Goal: Transaction & Acquisition: Obtain resource

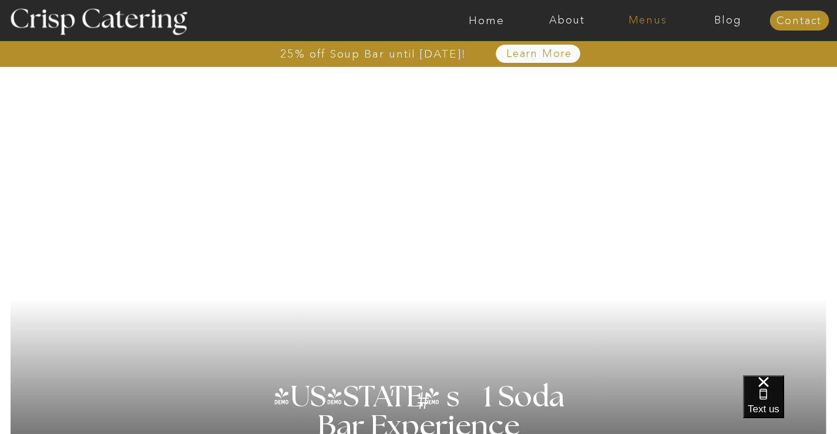
click at [654, 20] on nav "Menus" at bounding box center [647, 21] width 80 height 12
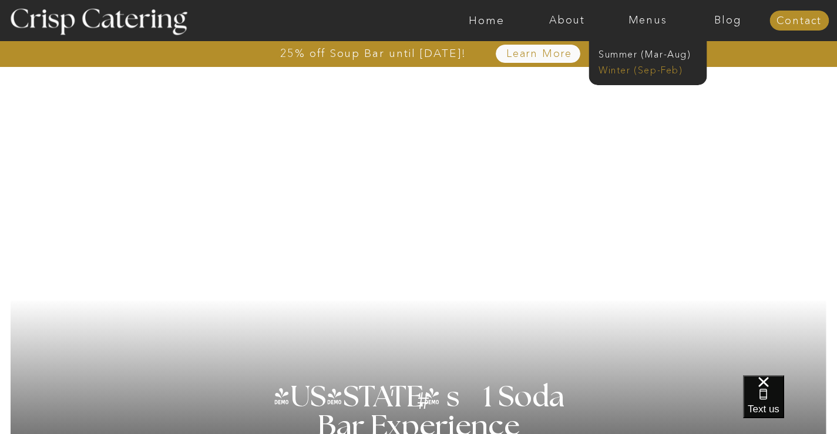
click at [626, 66] on nav "Winter (Sep-Feb)" at bounding box center [646, 68] width 96 height 11
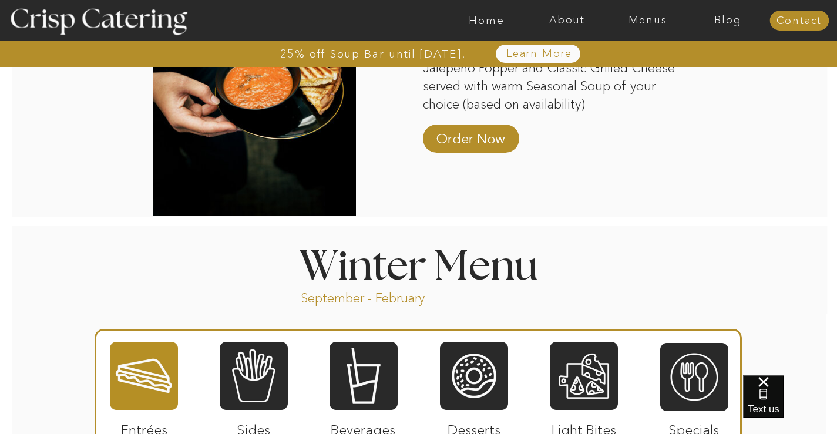
scroll to position [1351, 0]
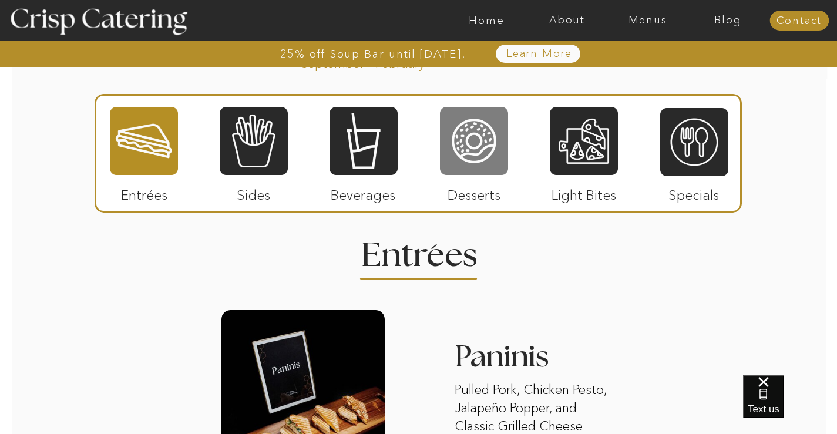
click at [472, 163] on div at bounding box center [474, 141] width 68 height 70
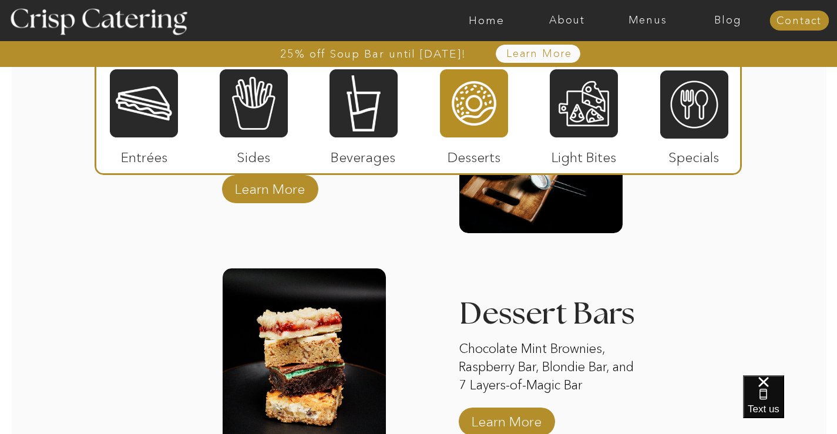
scroll to position [1762, 0]
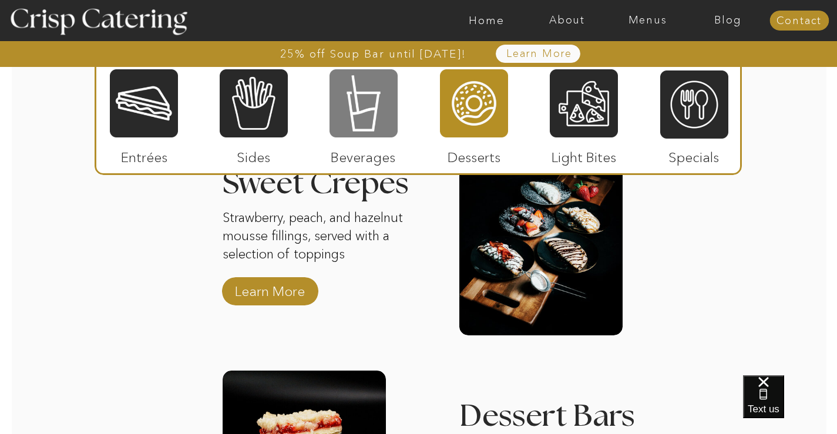
click at [332, 104] on div at bounding box center [363, 103] width 68 height 70
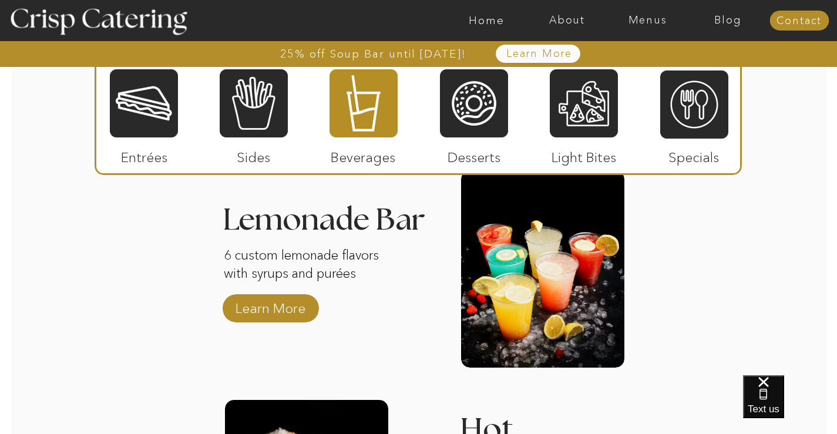
scroll to position [1703, 0]
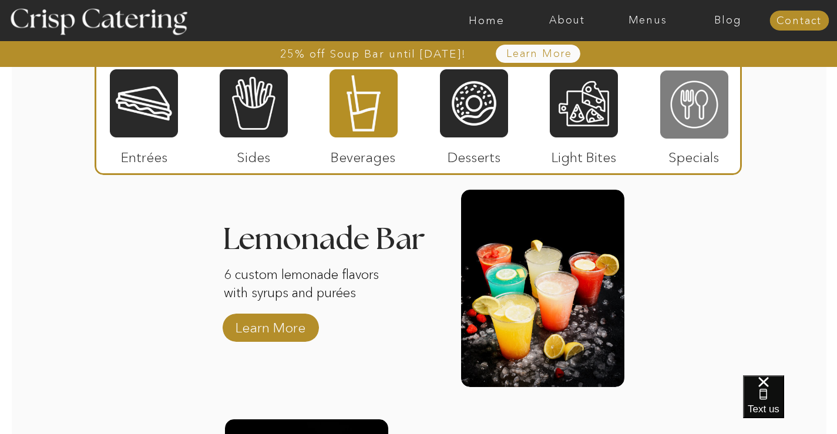
click at [688, 102] on div at bounding box center [694, 104] width 68 height 70
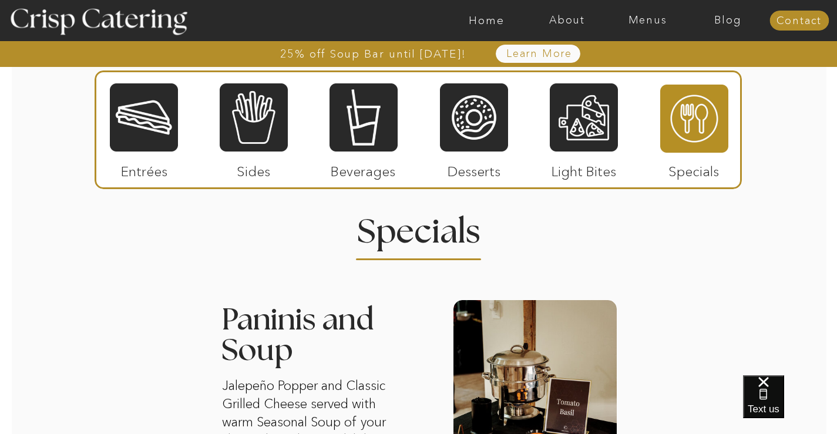
scroll to position [1351, 0]
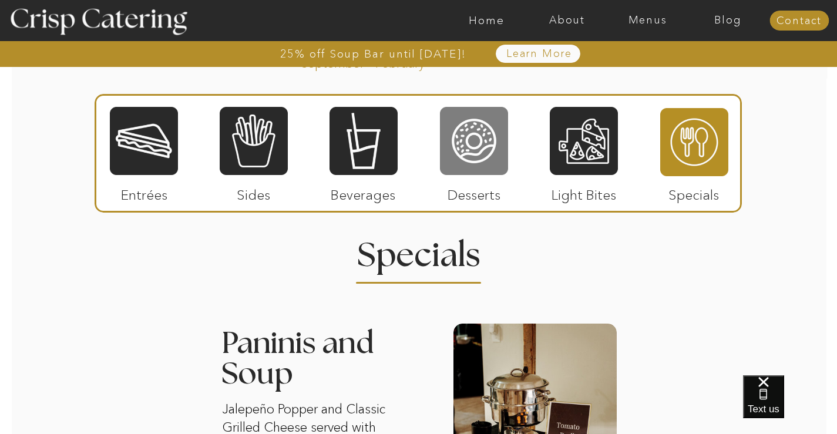
click at [476, 153] on div at bounding box center [474, 141] width 68 height 70
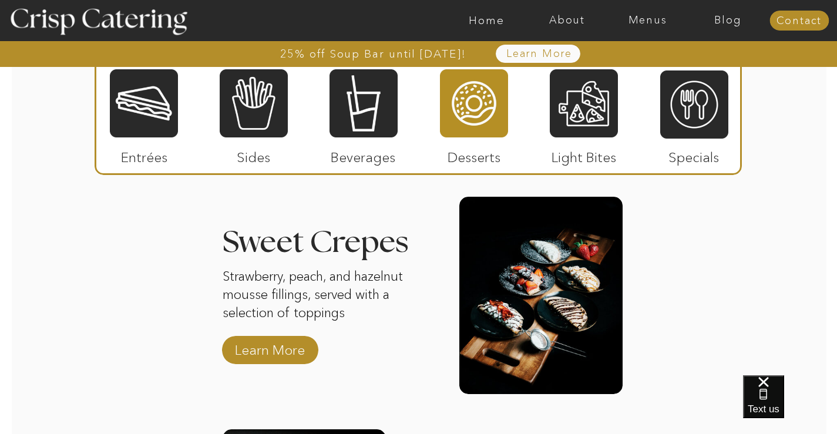
scroll to position [1468, 0]
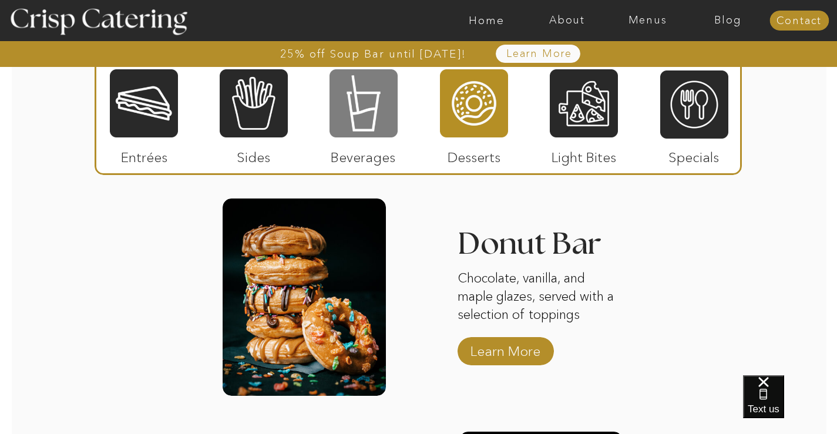
click at [361, 112] on div at bounding box center [363, 103] width 68 height 70
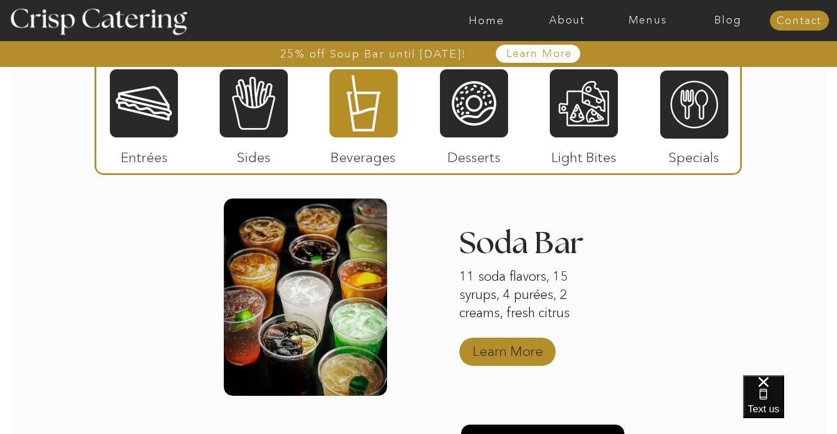
click at [527, 345] on p "Learn More" at bounding box center [508, 348] width 78 height 34
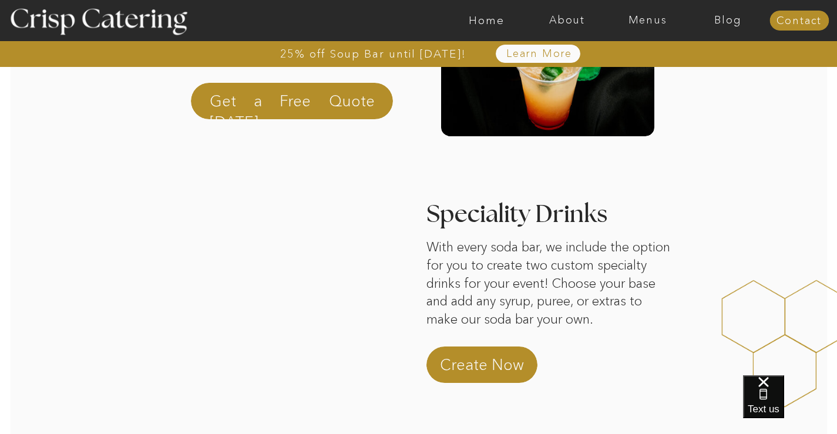
scroll to position [235, 0]
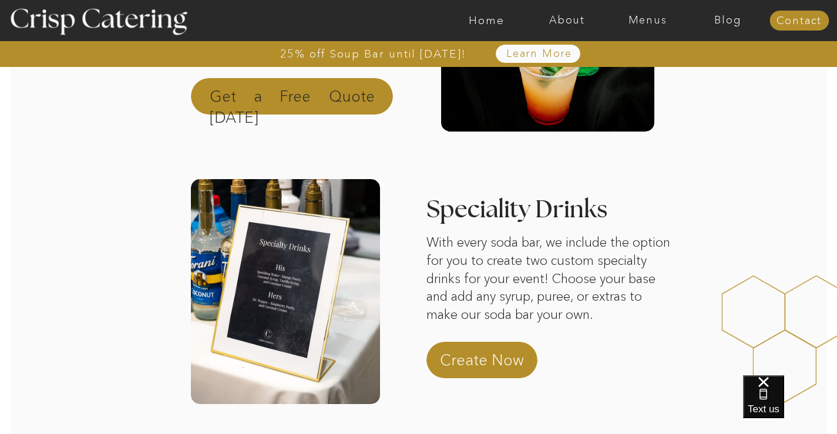
click at [370, 97] on p "Get a Free Quote [DATE]" at bounding box center [292, 100] width 165 height 28
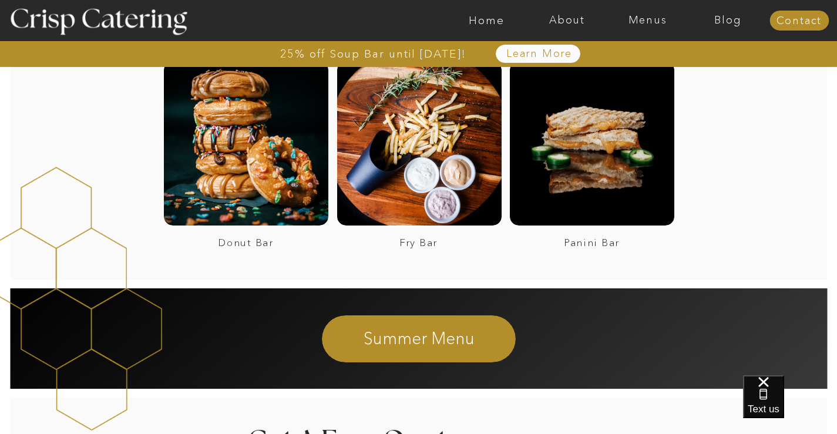
scroll to position [2049, 0]
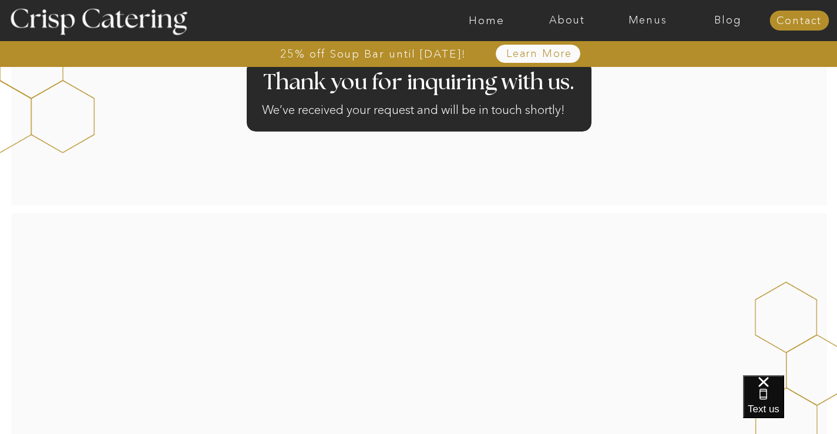
scroll to position [59, 0]
